Goal: Navigation & Orientation: Find specific page/section

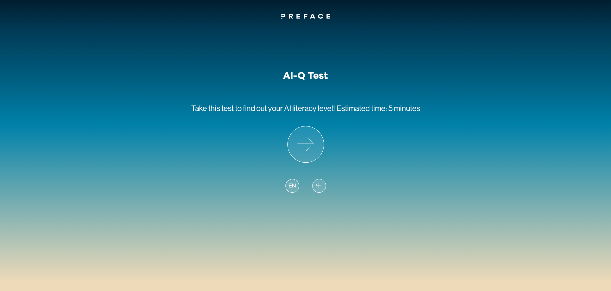
click at [321, 188] on span "中" at bounding box center [319, 186] width 6 height 9
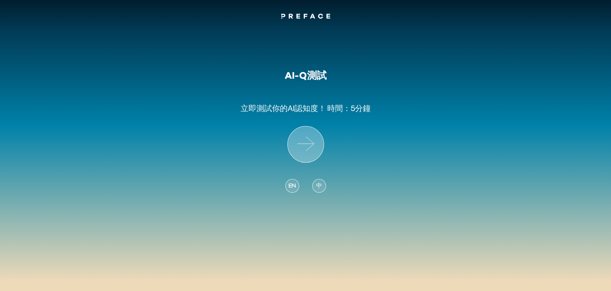
click at [310, 157] on icon at bounding box center [306, 144] width 36 height 36
click at [291, 190] on div "EN" at bounding box center [292, 186] width 14 height 14
